Goal: Browse casually: Explore the website without a specific task or goal

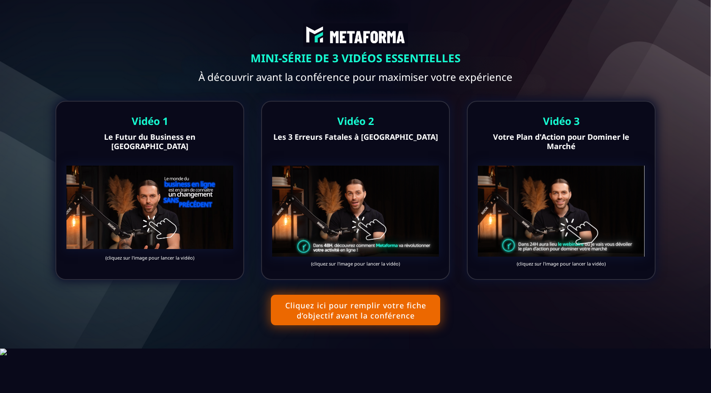
click at [190, 206] on img at bounding box center [149, 206] width 167 height 83
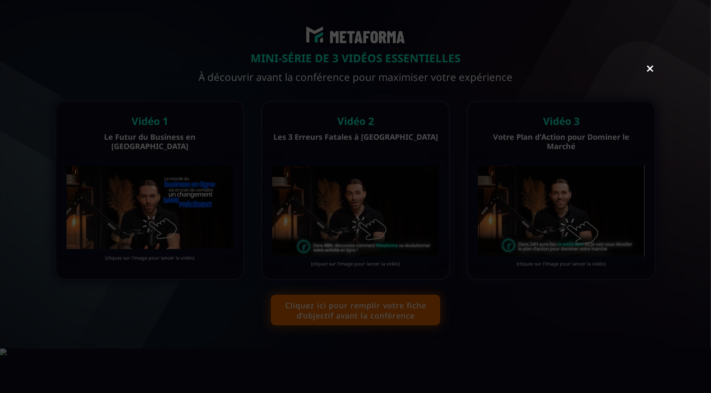
click at [654, 66] on link "Close" at bounding box center [649, 69] width 17 height 19
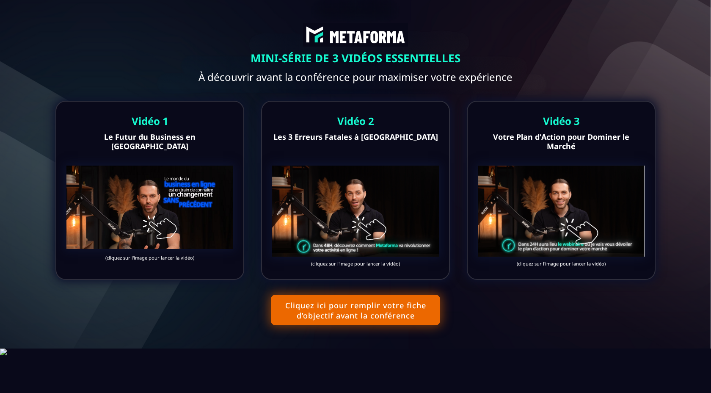
click at [571, 186] on img at bounding box center [561, 210] width 167 height 91
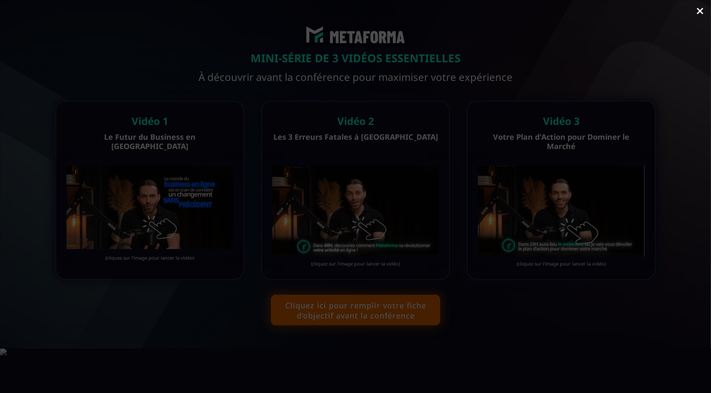
click at [627, 67] on div at bounding box center [355, 132] width 710 height 264
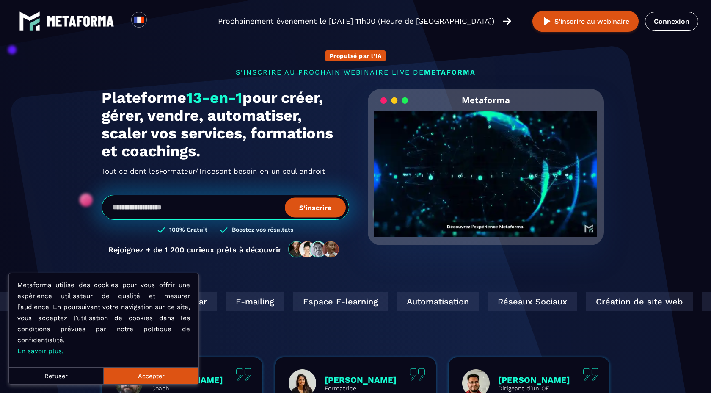
click at [58, 376] on button "Refuser" at bounding box center [56, 375] width 95 height 17
